Goal: Information Seeking & Learning: Learn about a topic

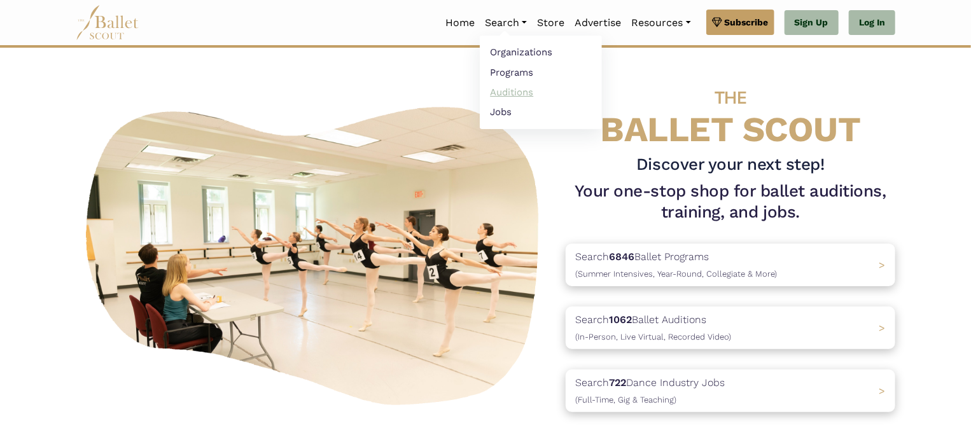
click at [500, 92] on link "Auditions" at bounding box center [541, 92] width 122 height 20
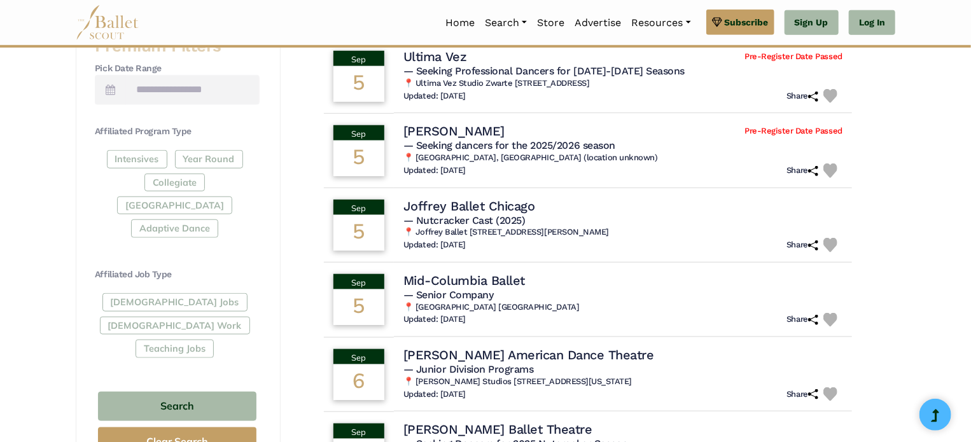
scroll to position [542, 0]
click at [148, 293] on div "Full-Time Jobs Gig Work Teaching Jobs" at bounding box center [177, 327] width 165 height 69
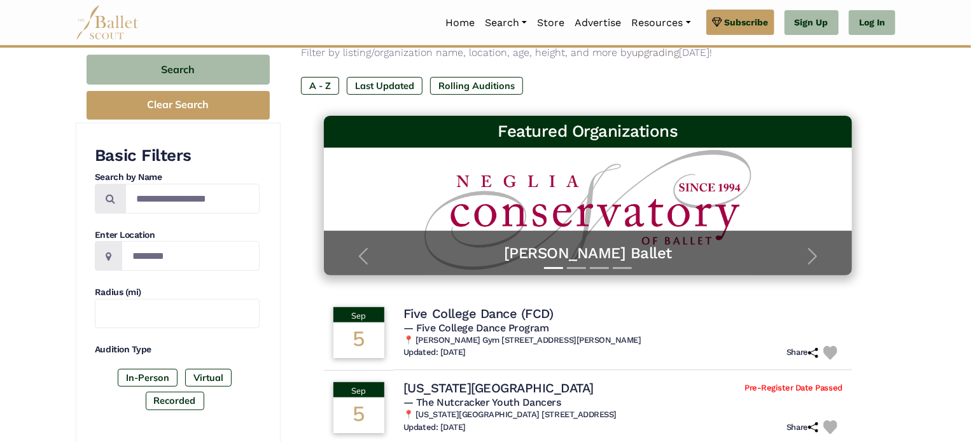
scroll to position [134, 0]
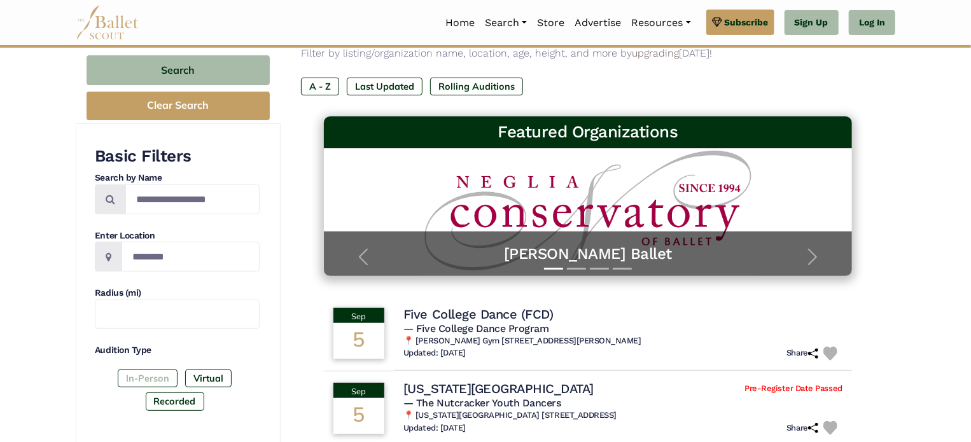
click at [155, 379] on label "In-Person" at bounding box center [148, 379] width 60 height 18
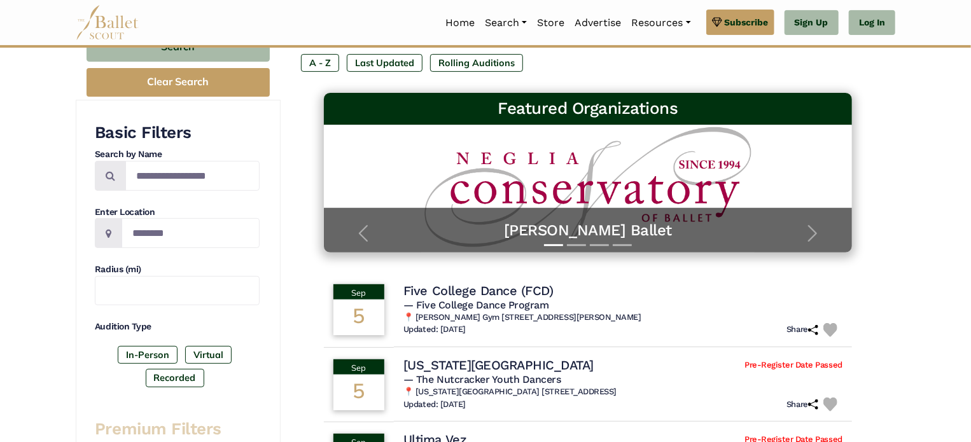
scroll to position [0, 0]
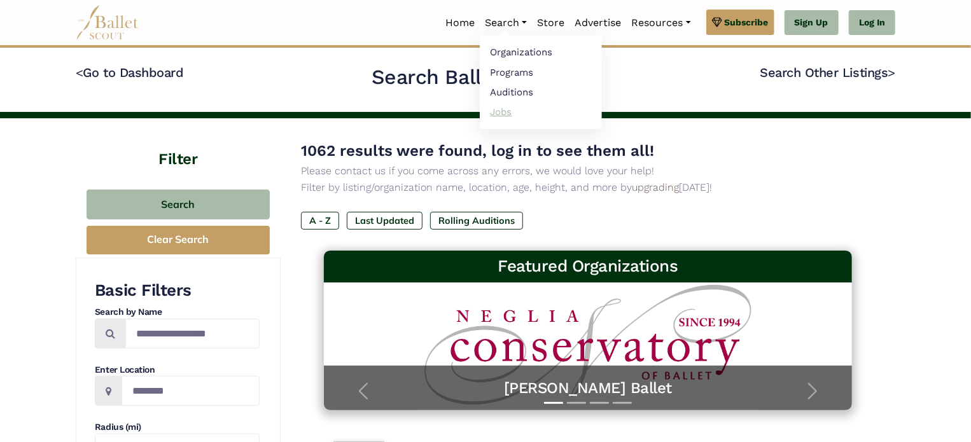
click at [495, 111] on link "Jobs" at bounding box center [541, 112] width 122 height 20
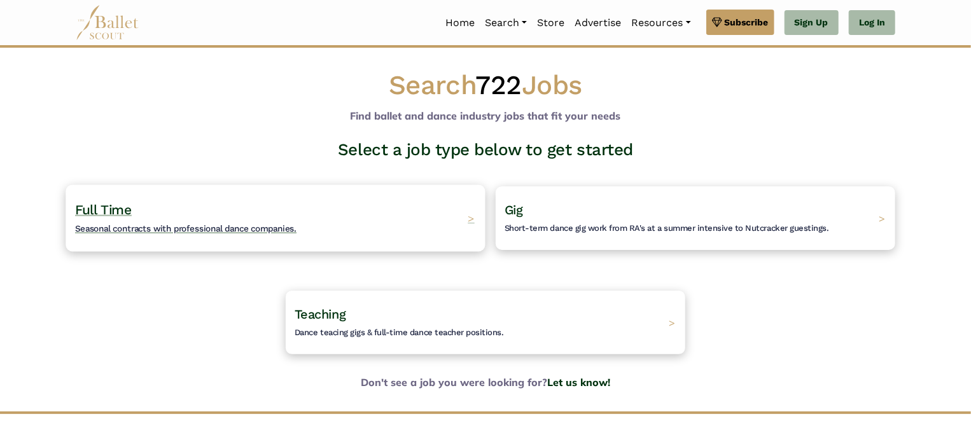
click at [229, 198] on div "Full Time Seasonal contracts with professional dance companies. >" at bounding box center [275, 218] width 419 height 67
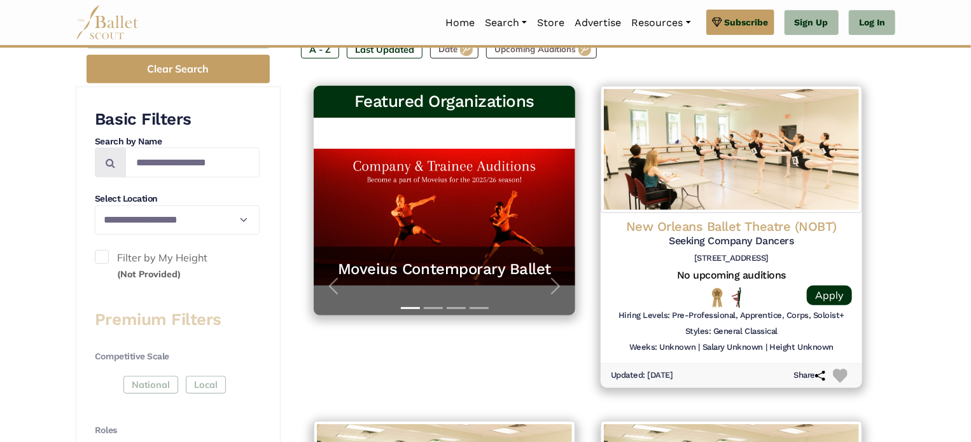
scroll to position [232, 0]
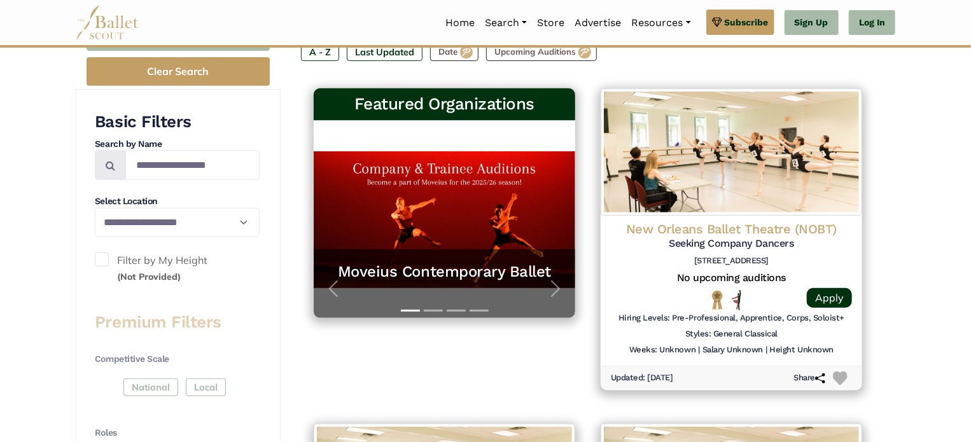
click at [106, 257] on span at bounding box center [102, 260] width 14 height 14
click at [100, 256] on span at bounding box center [102, 260] width 14 height 14
click at [865, 19] on link "Log In" at bounding box center [872, 22] width 46 height 25
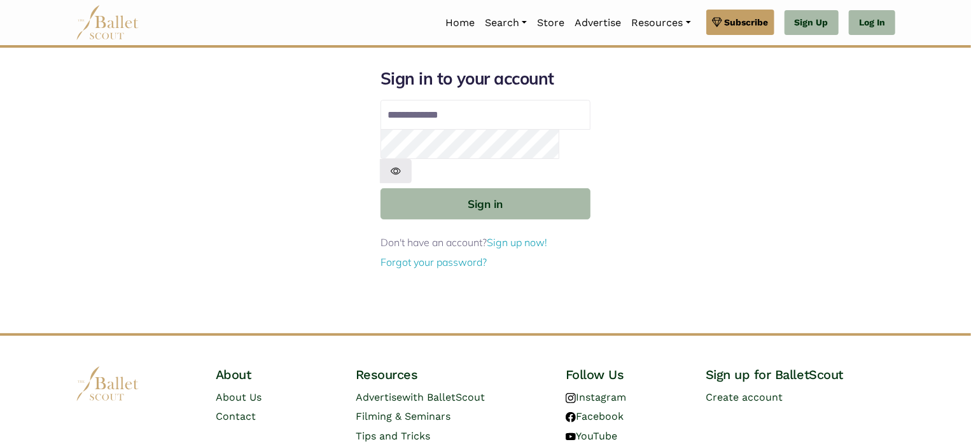
click at [394, 115] on input "Email address" at bounding box center [486, 115] width 210 height 31
type input "**********"
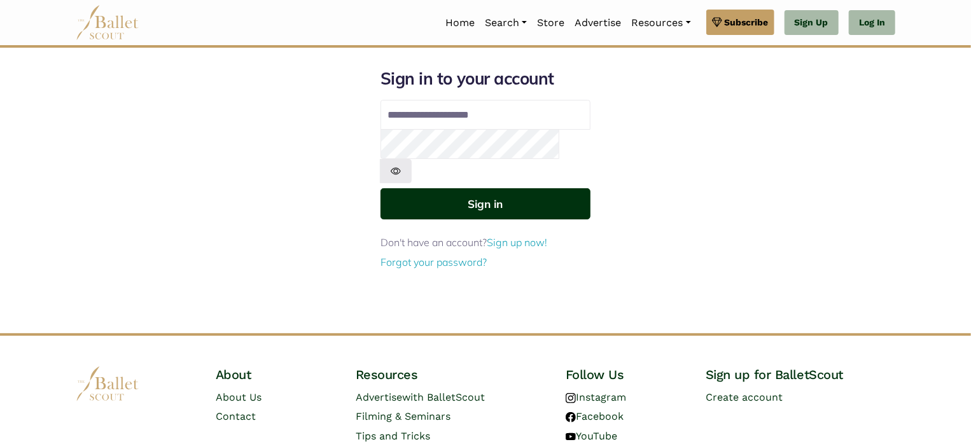
click at [480, 188] on button "Sign in" at bounding box center [486, 203] width 210 height 31
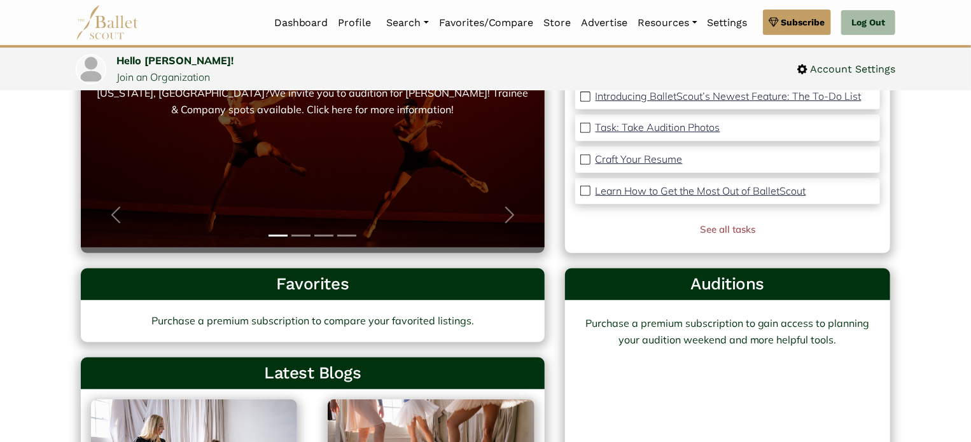
scroll to position [203, 0]
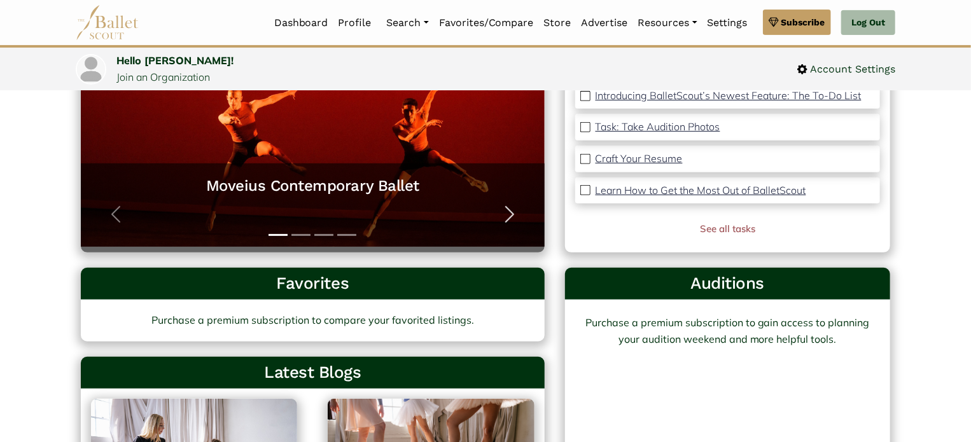
click at [498, 211] on button "Next" at bounding box center [509, 214] width 69 height 76
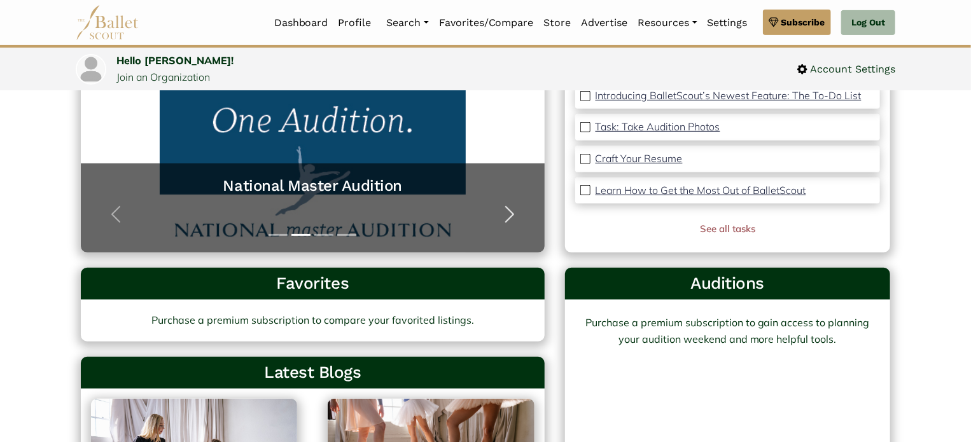
click at [498, 211] on button "Next" at bounding box center [509, 214] width 69 height 76
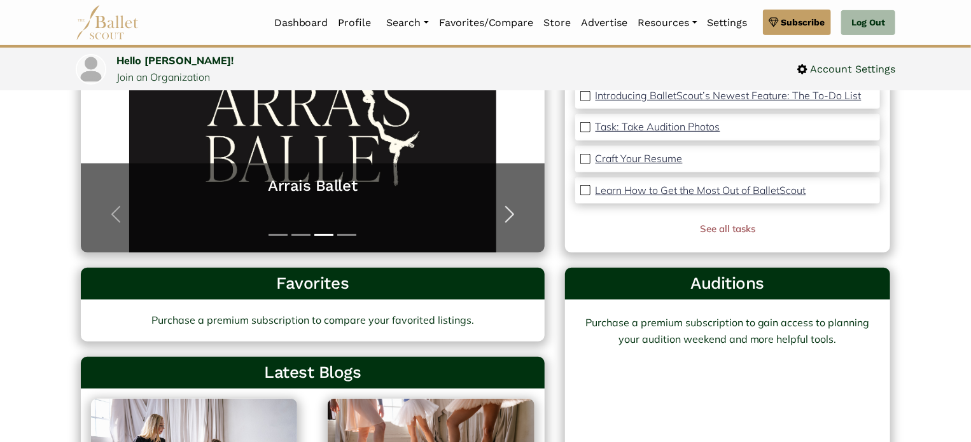
click at [498, 211] on button "Next" at bounding box center [509, 214] width 69 height 76
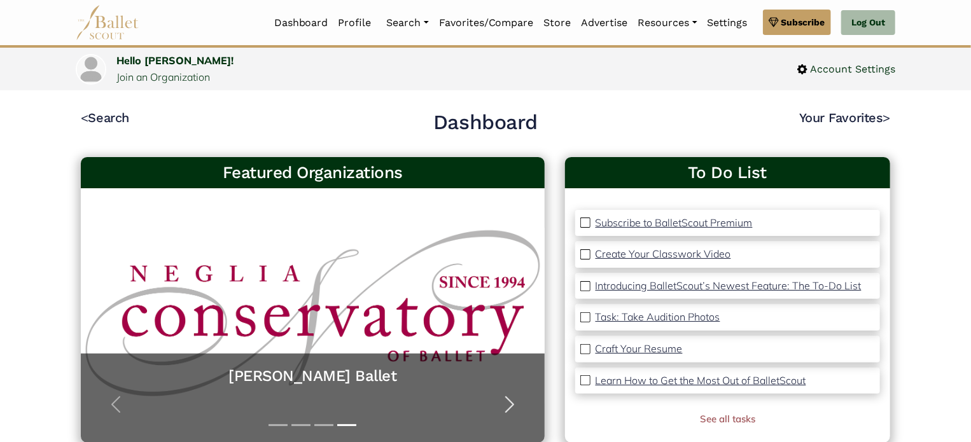
scroll to position [0, 0]
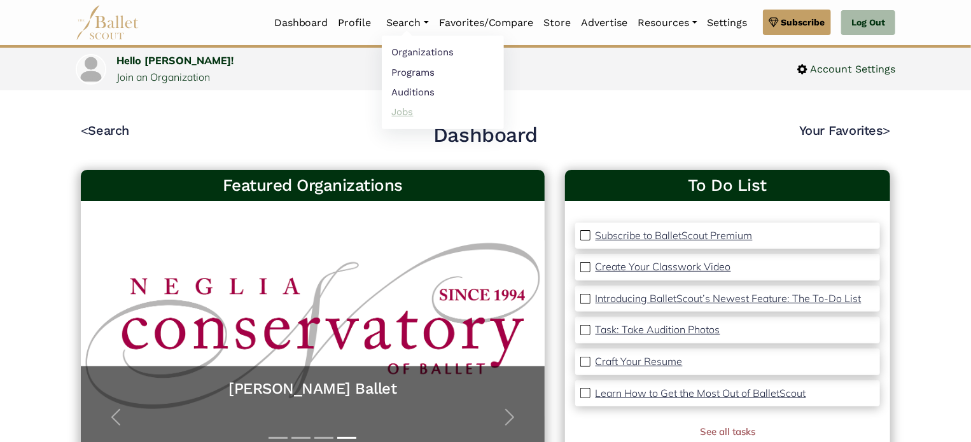
click at [402, 111] on link "Jobs" at bounding box center [443, 112] width 122 height 20
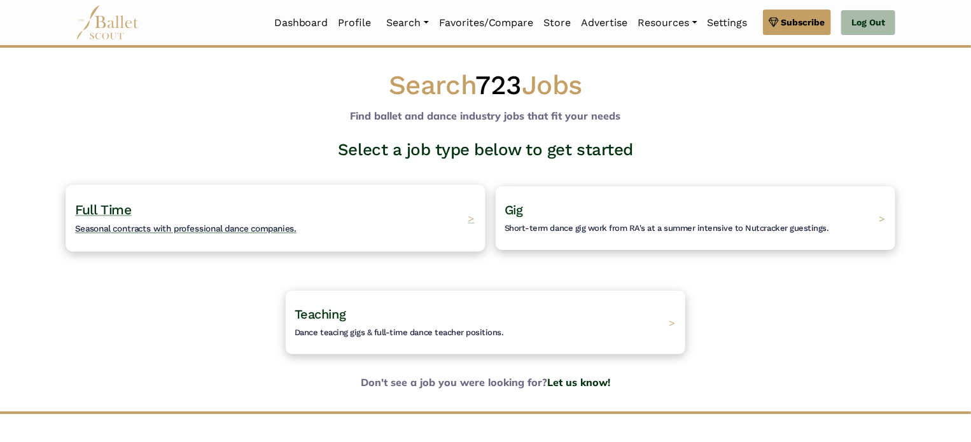
click at [188, 221] on h4 "Full Time Seasonal contracts with professional dance companies." at bounding box center [186, 218] width 222 height 35
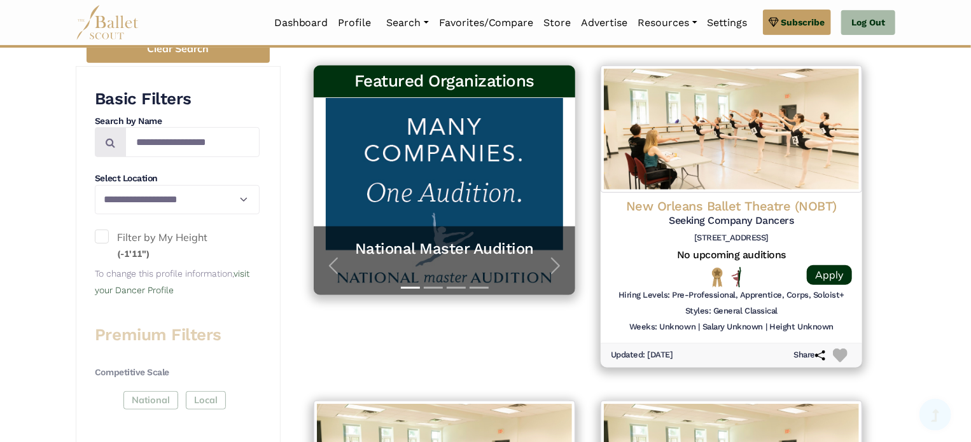
scroll to position [257, 0]
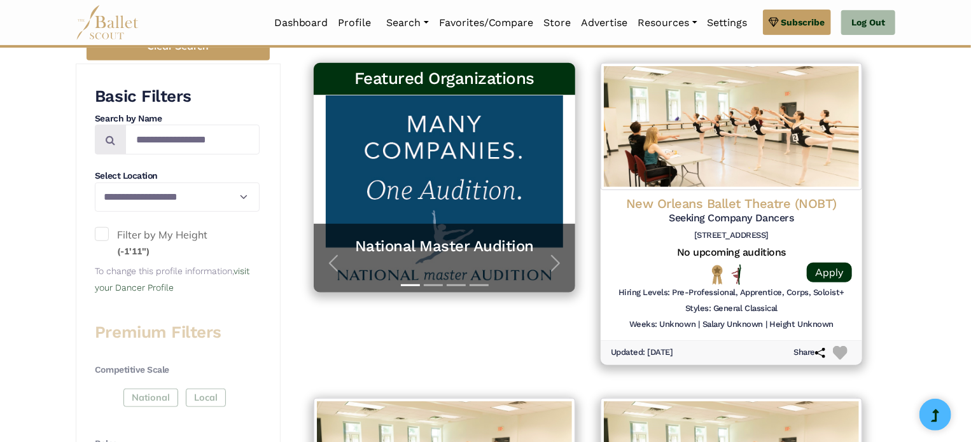
click at [101, 234] on span at bounding box center [102, 234] width 14 height 14
click at [139, 287] on link "visit your Dancer Profile" at bounding box center [172, 279] width 155 height 27
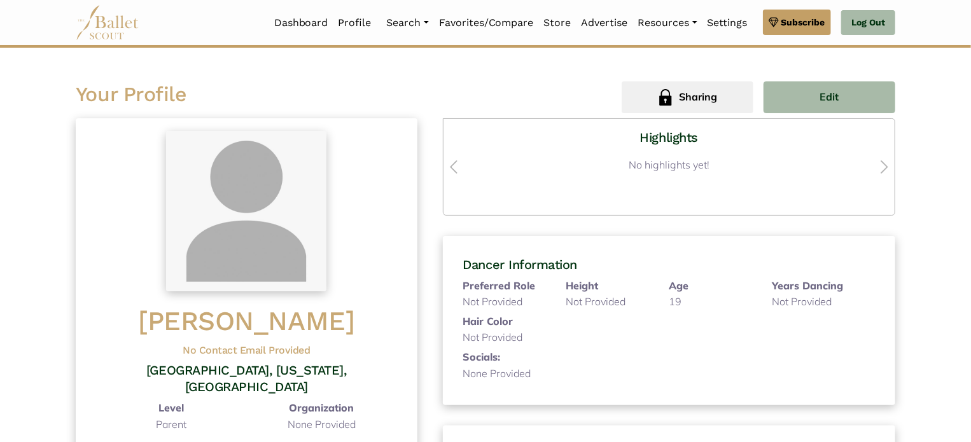
scroll to position [11, 0]
click at [798, 89] on button "Edit" at bounding box center [830, 98] width 132 height 32
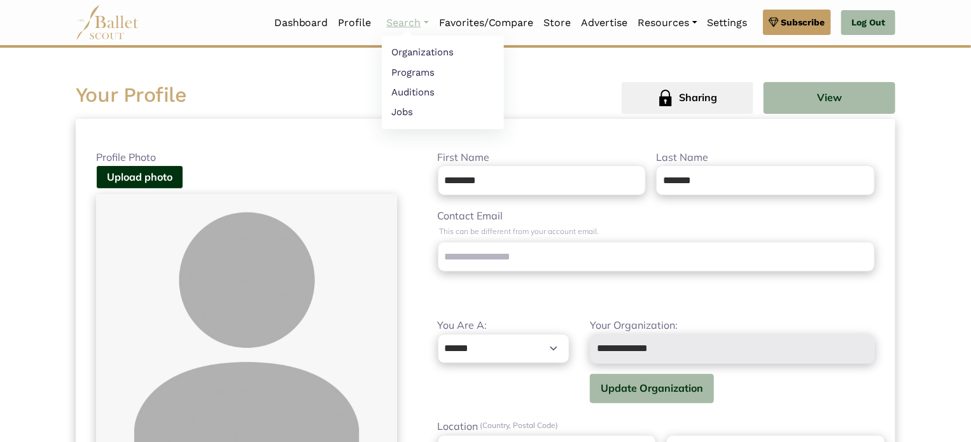
click at [408, 21] on link "Search" at bounding box center [408, 23] width 52 height 27
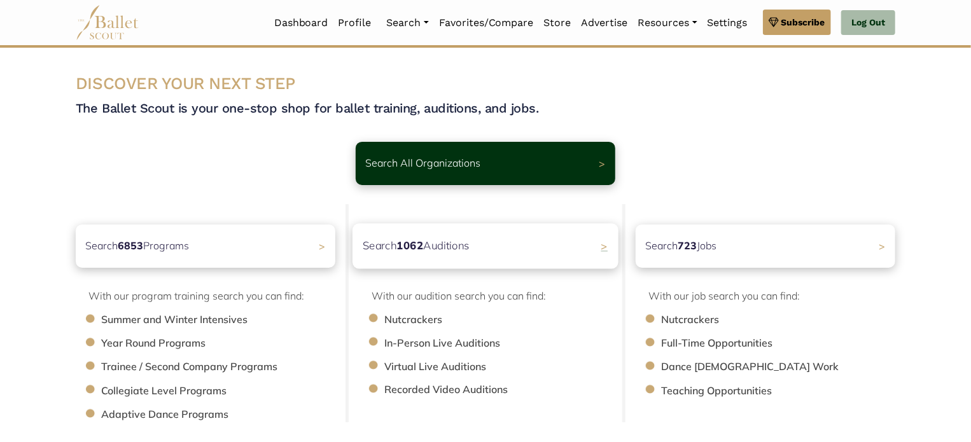
click at [485, 251] on div "Search 1062 Auditions >" at bounding box center [486, 245] width 266 height 45
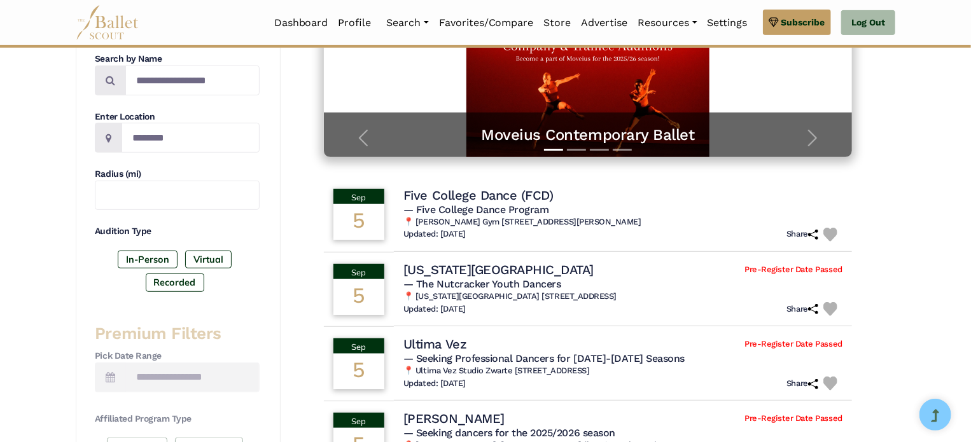
scroll to position [257, 0]
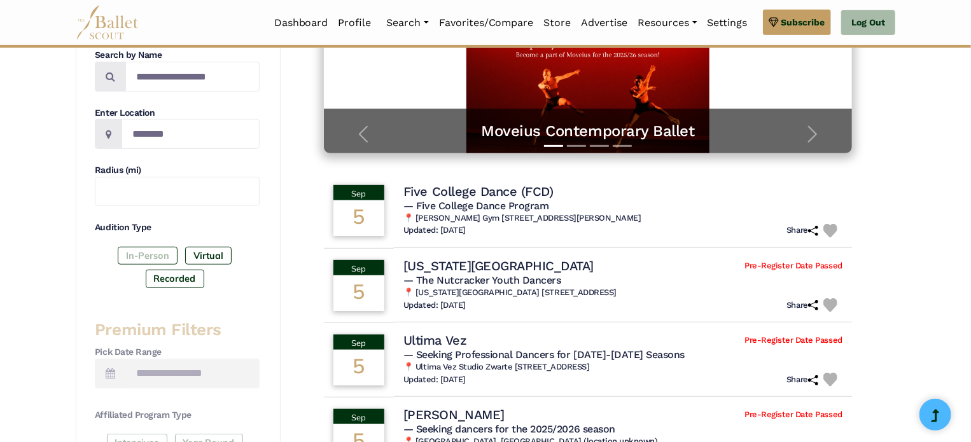
click at [134, 257] on label "In-Person" at bounding box center [148, 256] width 60 height 18
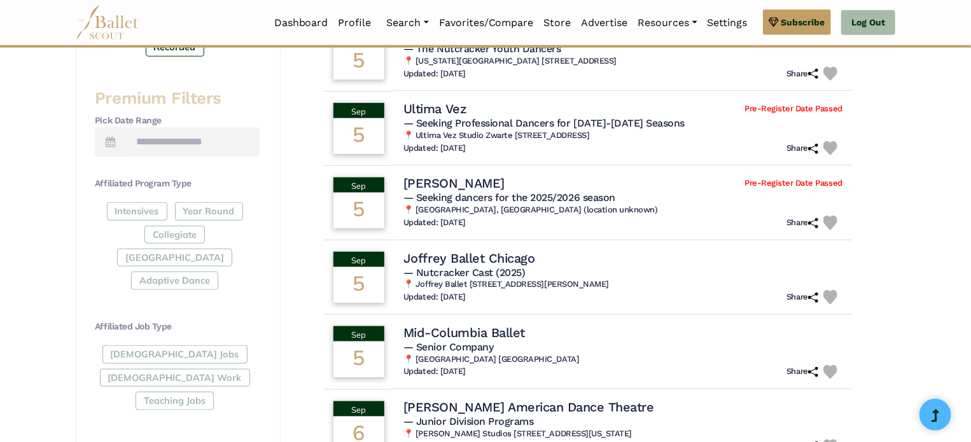
scroll to position [489, 0]
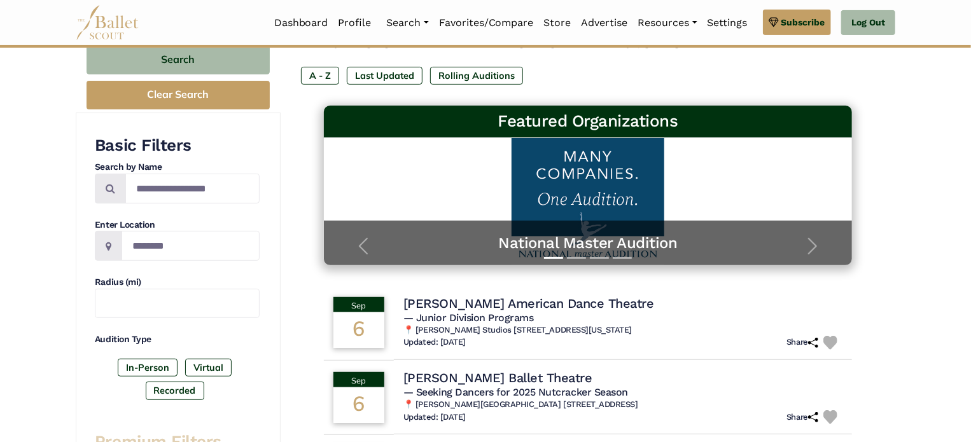
scroll to position [146, 0]
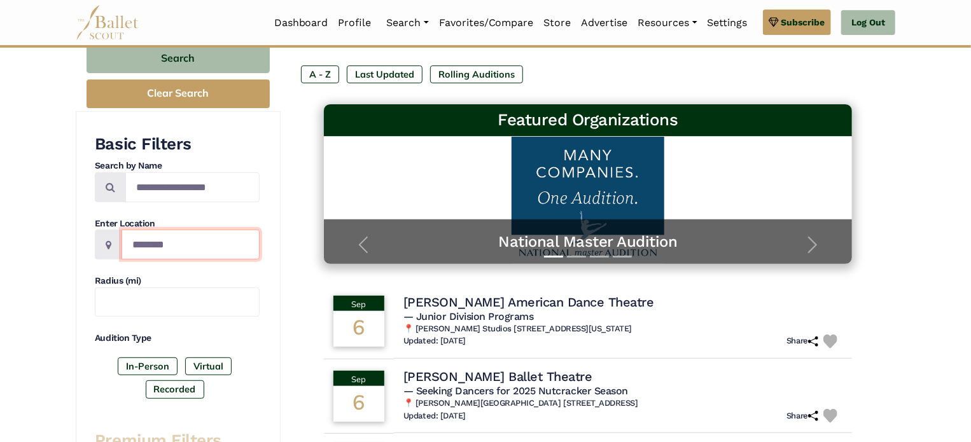
click at [151, 230] on input "Location" at bounding box center [191, 245] width 138 height 30
type input "*****"
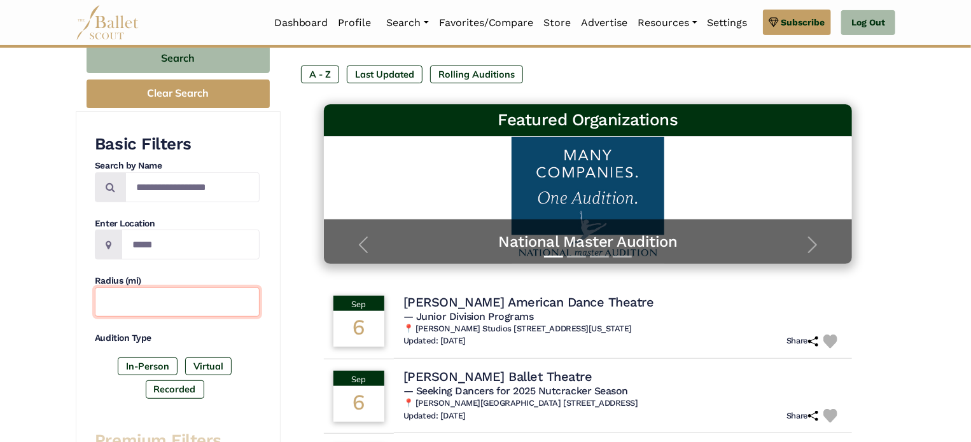
click at [137, 297] on input "text" at bounding box center [177, 303] width 165 height 30
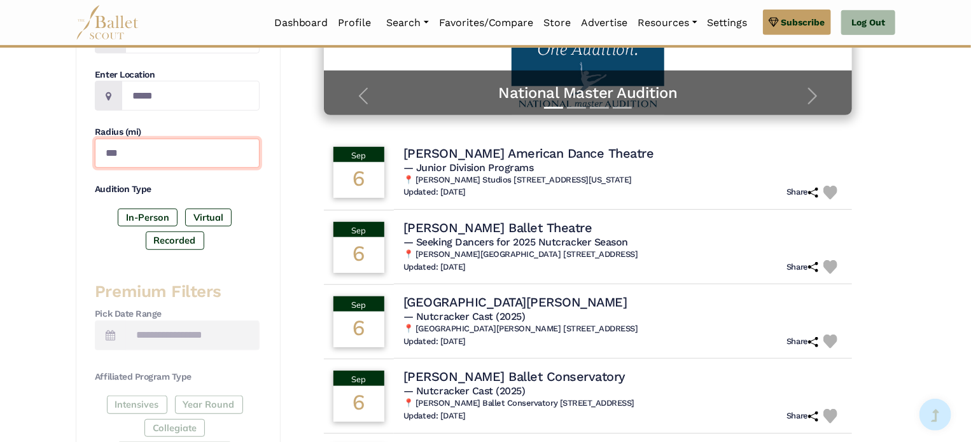
scroll to position [297, 0]
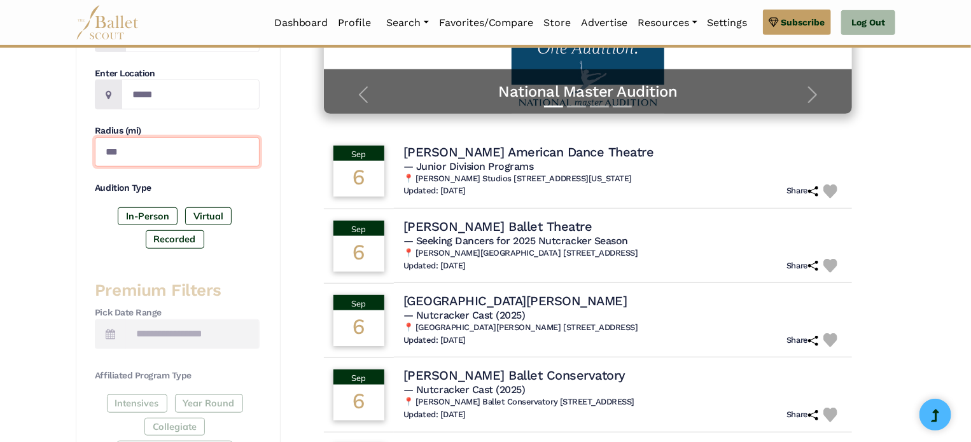
type input "***"
click at [250, 259] on div "Basic Filters Search by Name Enter Location ***** Radius (mi) *** Audition Type…" at bounding box center [177, 343] width 165 height 721
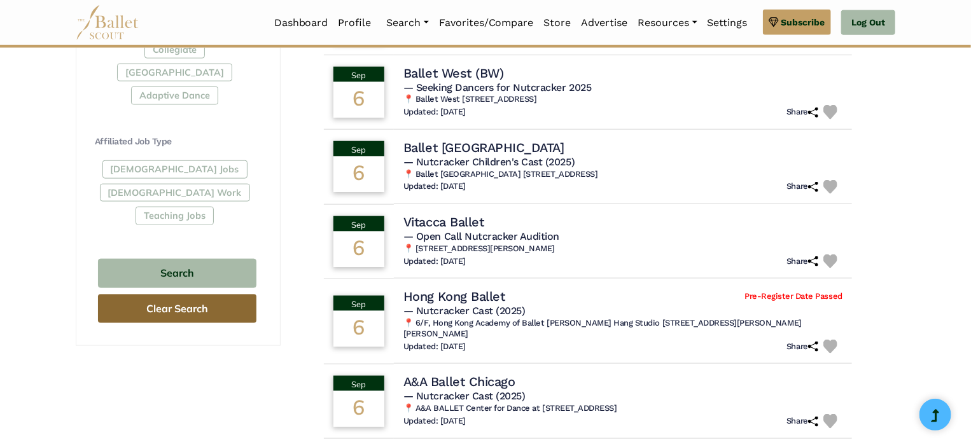
scroll to position [679, 0]
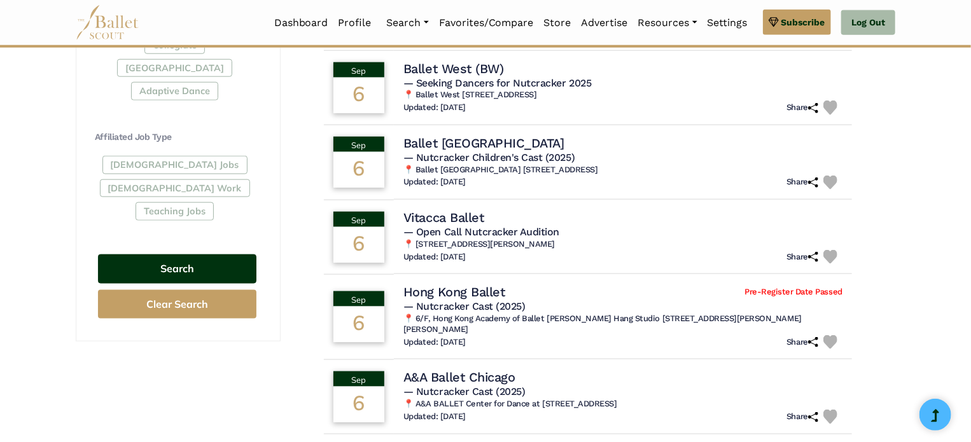
click at [167, 255] on button "Search" at bounding box center [177, 270] width 159 height 30
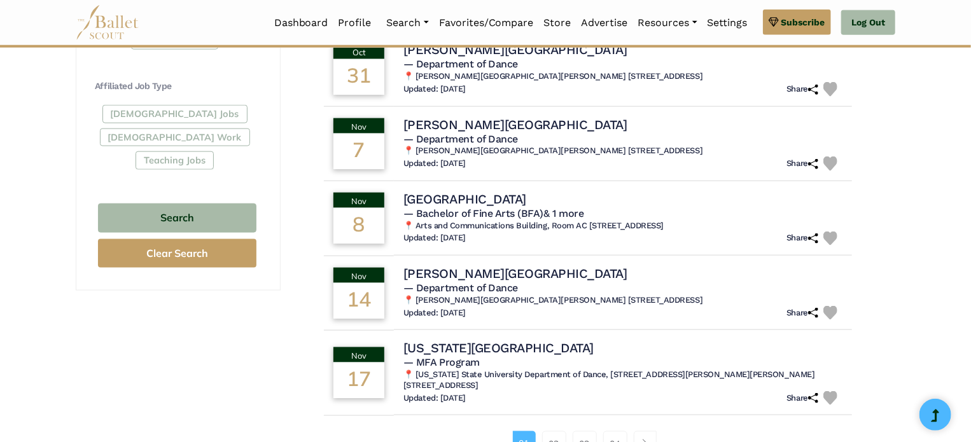
scroll to position [737, 0]
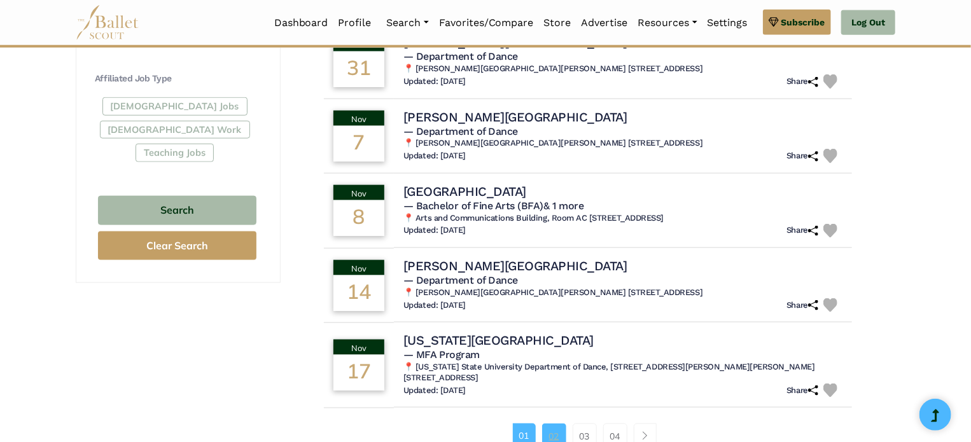
click at [560, 424] on link "02" at bounding box center [554, 436] width 24 height 25
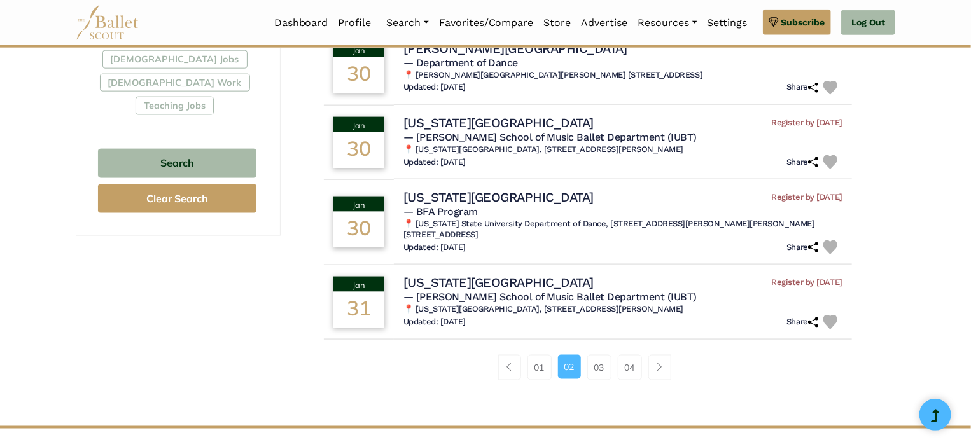
scroll to position [784, 0]
click at [605, 355] on link "03" at bounding box center [600, 367] width 24 height 25
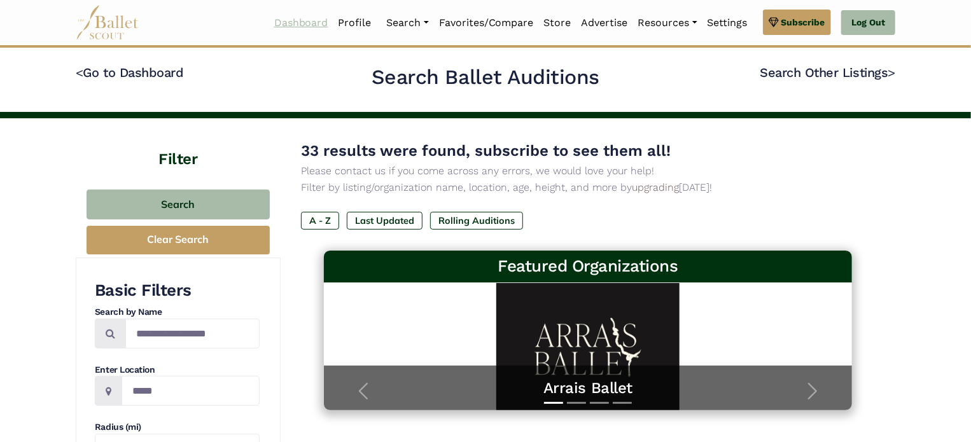
click at [301, 25] on link "Dashboard" at bounding box center [301, 23] width 64 height 27
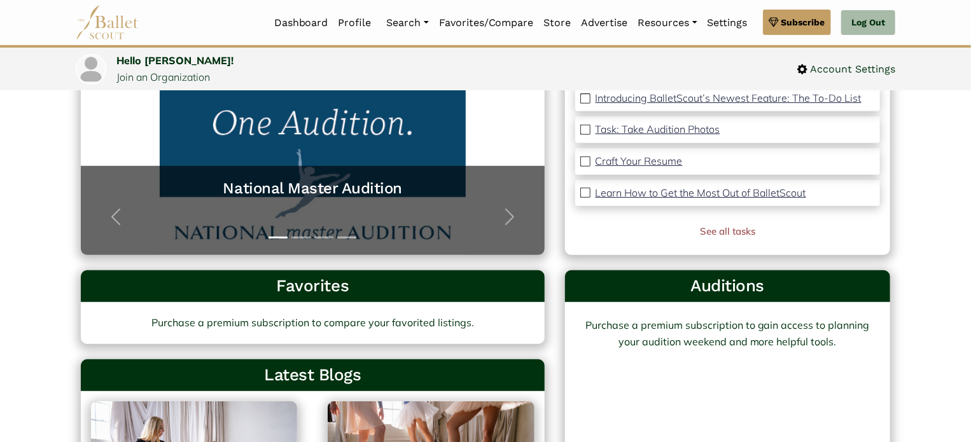
scroll to position [190, 0]
